Goal: Use online tool/utility: Utilize a website feature to perform a specific function

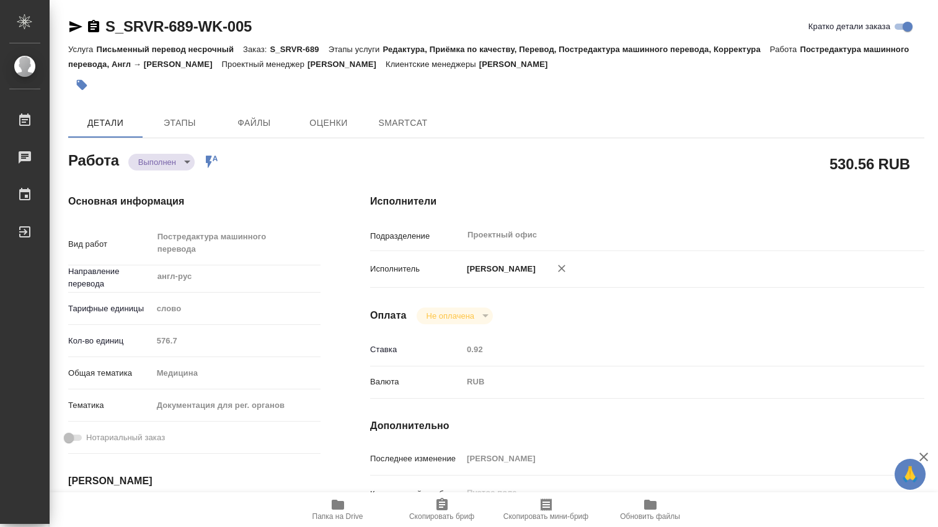
type textarea "x"
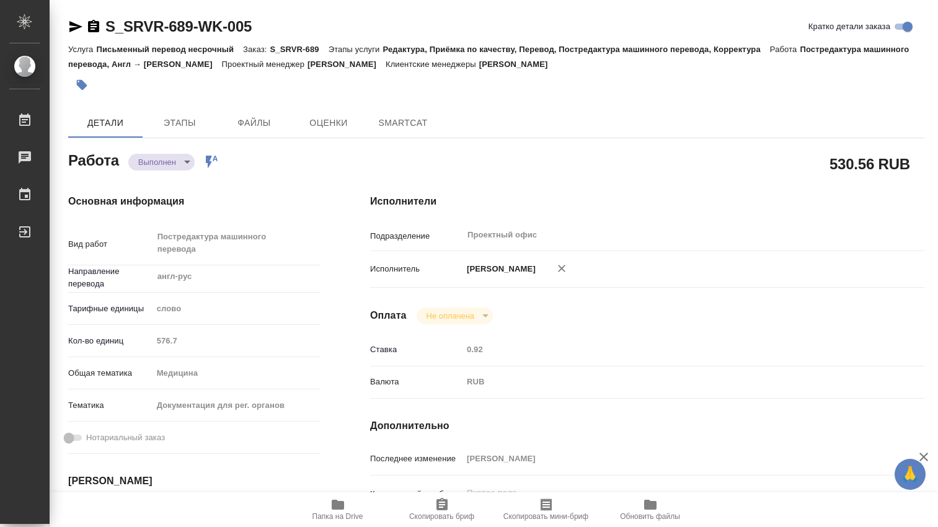
type textarea "x"
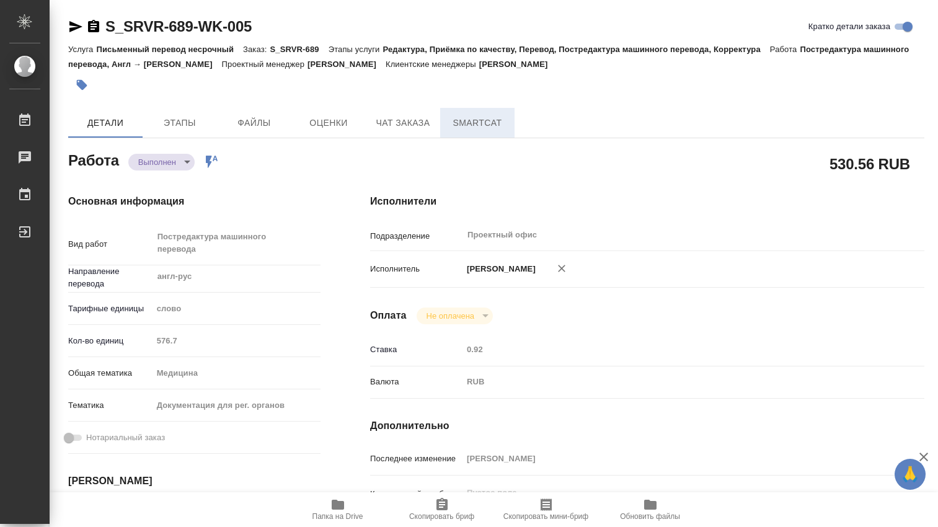
type textarea "x"
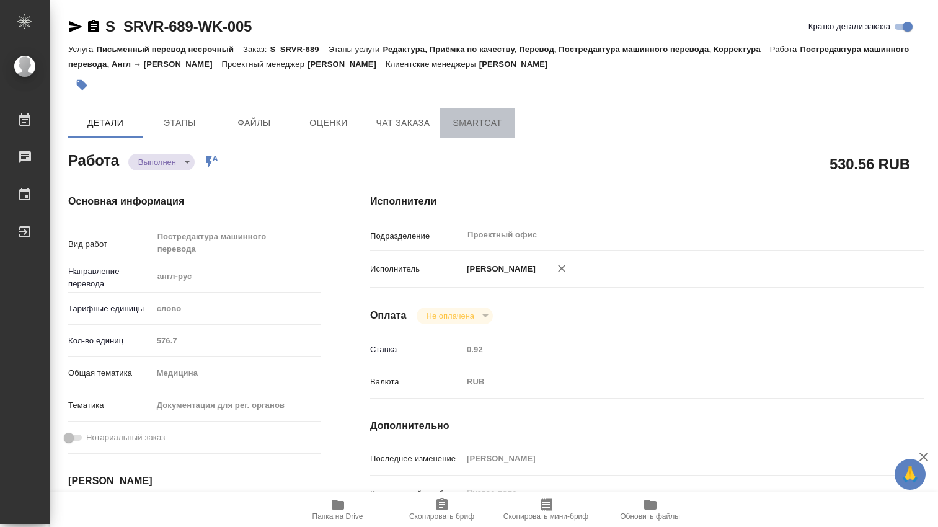
click at [482, 118] on span "SmartCat" at bounding box center [478, 122] width 60 height 15
